Goal: Navigation & Orientation: Find specific page/section

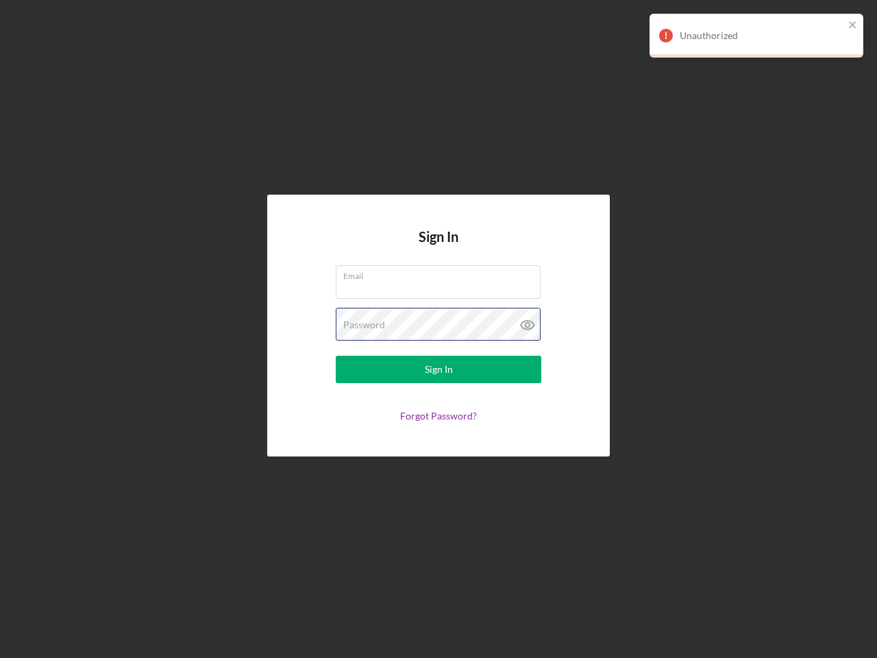
click at [439, 329] on div "Password" at bounding box center [439, 325] width 206 height 34
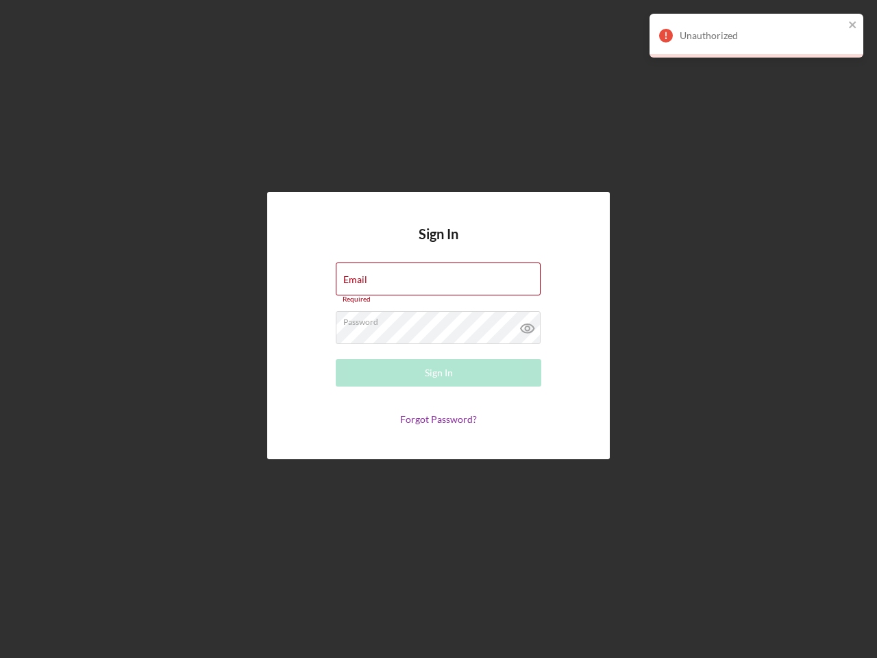
click at [528, 325] on icon at bounding box center [528, 328] width 34 height 34
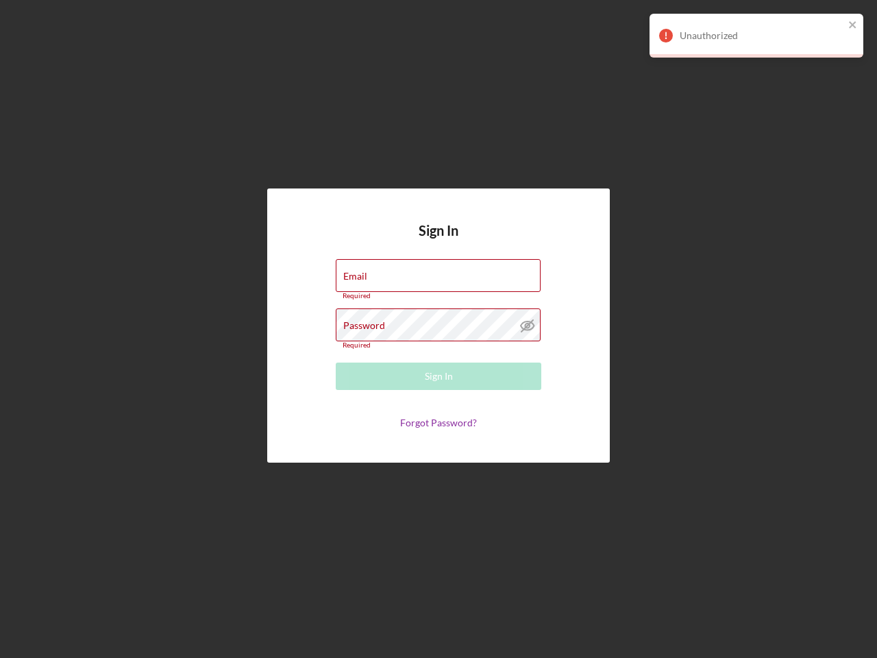
click at [757, 36] on div "Unauthorized" at bounding box center [762, 35] width 164 height 11
